Goal: Use online tool/utility: Utilize a website feature to perform a specific function

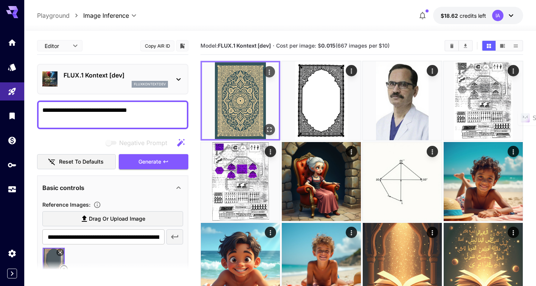
click at [270, 129] on icon "Open in fullscreen" at bounding box center [269, 130] width 8 height 8
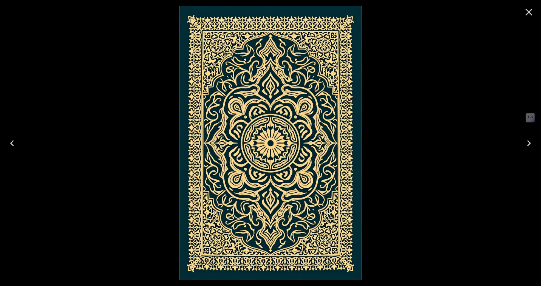
click at [533, 11] on icon "Close" at bounding box center [529, 12] width 12 height 12
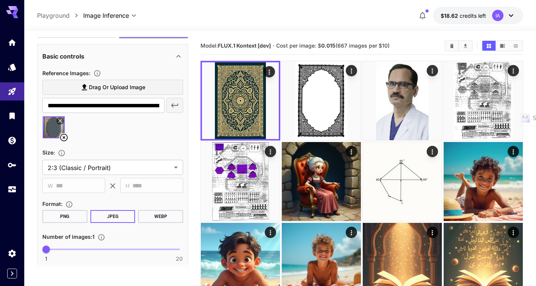
scroll to position [121, 0]
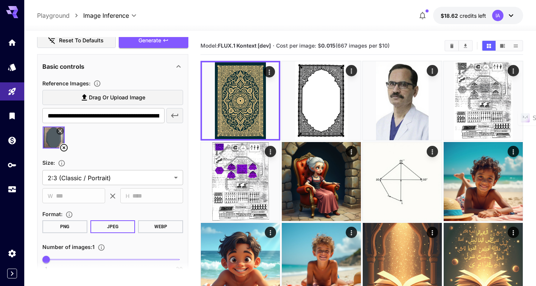
click at [65, 147] on icon at bounding box center [63, 147] width 9 height 9
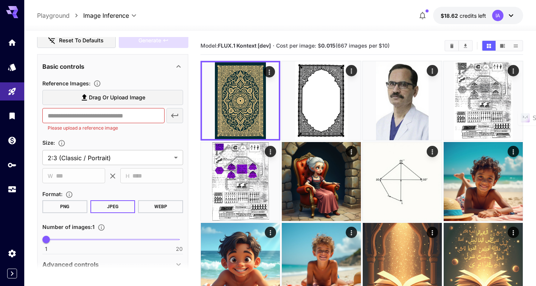
click at [119, 101] on span "Drag or upload image" at bounding box center [117, 97] width 56 height 9
click at [0, 0] on input "Drag or upload image" at bounding box center [0, 0] width 0 height 0
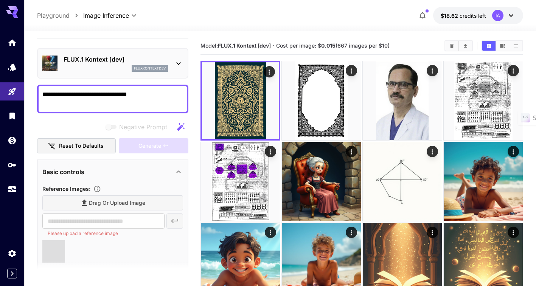
scroll to position [0, 0]
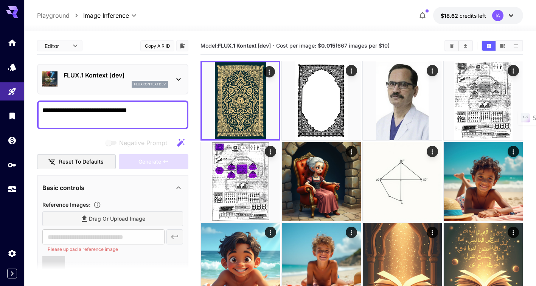
type input "**********"
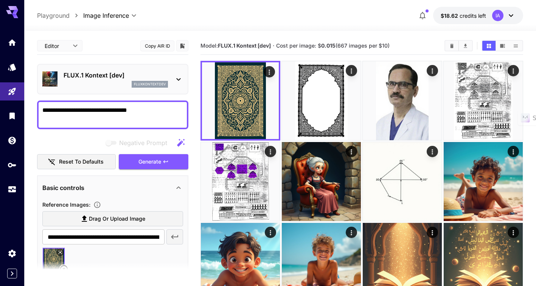
click at [158, 109] on textarea "**********" at bounding box center [112, 115] width 141 height 18
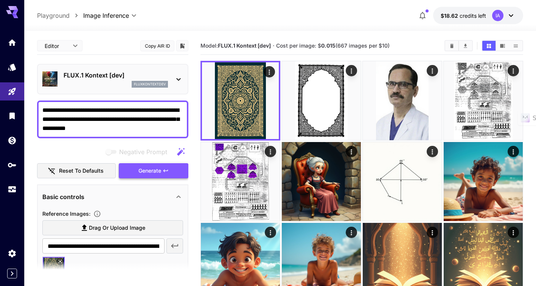
type textarea "**********"
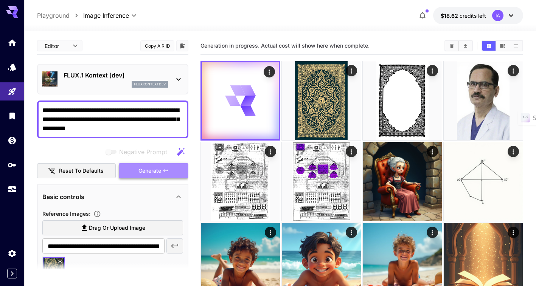
click at [154, 175] on span "Generate" at bounding box center [149, 170] width 23 height 9
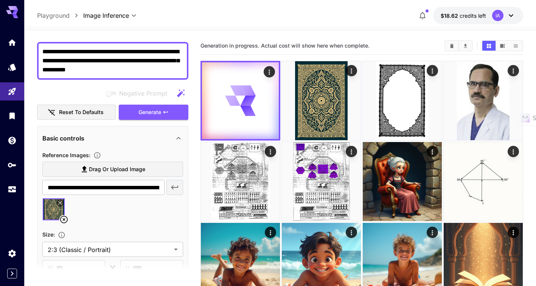
scroll to position [58, 0]
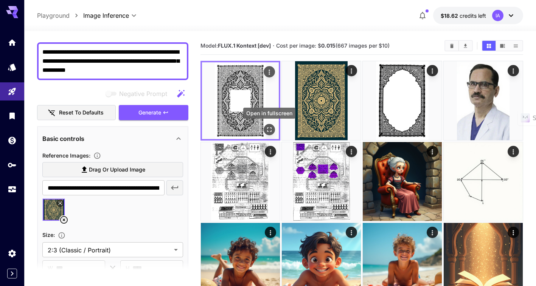
click at [269, 132] on icon "Open in fullscreen" at bounding box center [269, 130] width 8 height 8
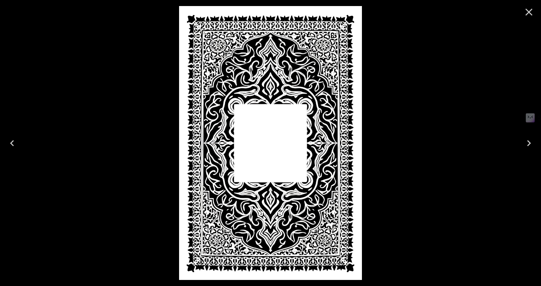
click at [271, 146] on img at bounding box center [270, 143] width 183 height 274
click at [333, 43] on img at bounding box center [270, 143] width 183 height 274
click at [529, 12] on icon "Close" at bounding box center [529, 12] width 12 height 12
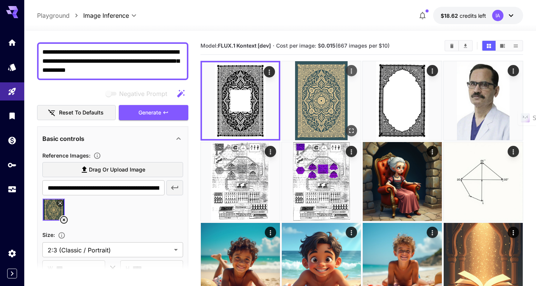
click at [349, 130] on icon "Open in fullscreen" at bounding box center [351, 131] width 8 height 8
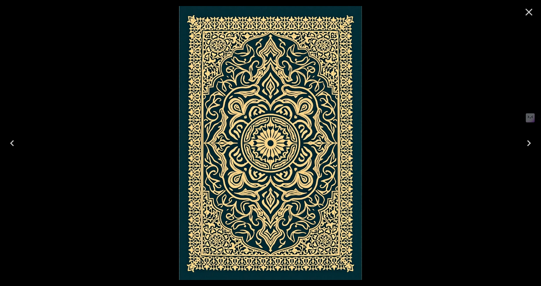
click at [532, 12] on icon "Close" at bounding box center [529, 12] width 12 height 12
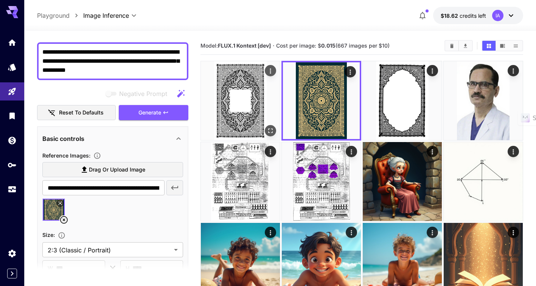
click at [243, 110] on img at bounding box center [240, 100] width 79 height 79
